Goal: Task Accomplishment & Management: Use online tool/utility

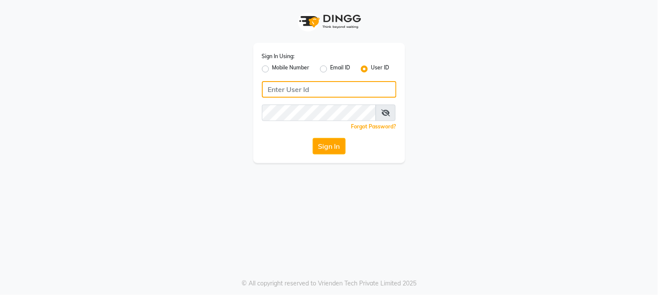
click at [269, 89] on input "Username" at bounding box center [329, 89] width 134 height 16
type input "marias"
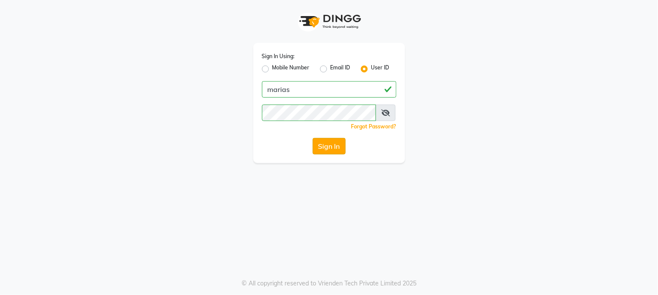
click at [328, 146] on button "Sign In" at bounding box center [329, 146] width 33 height 16
click at [328, 146] on div "Sign In" at bounding box center [329, 146] width 134 height 16
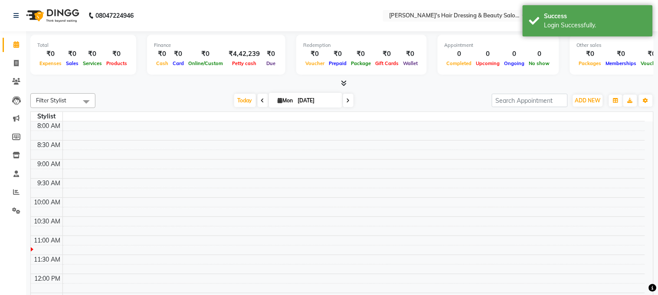
select select "en"
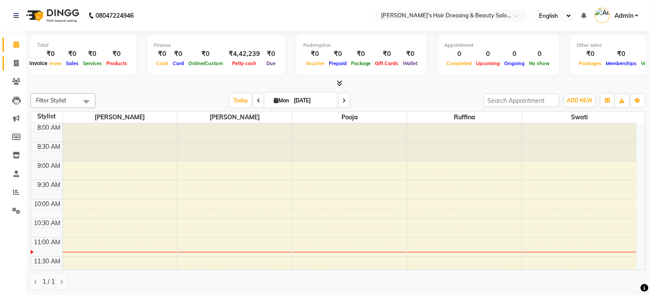
click at [15, 62] on icon at bounding box center [16, 63] width 5 height 7
select select "service"
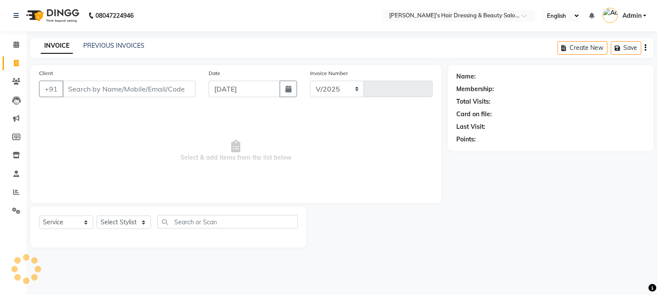
select select "4981"
type input "0200"
